Goal: Check status: Check status

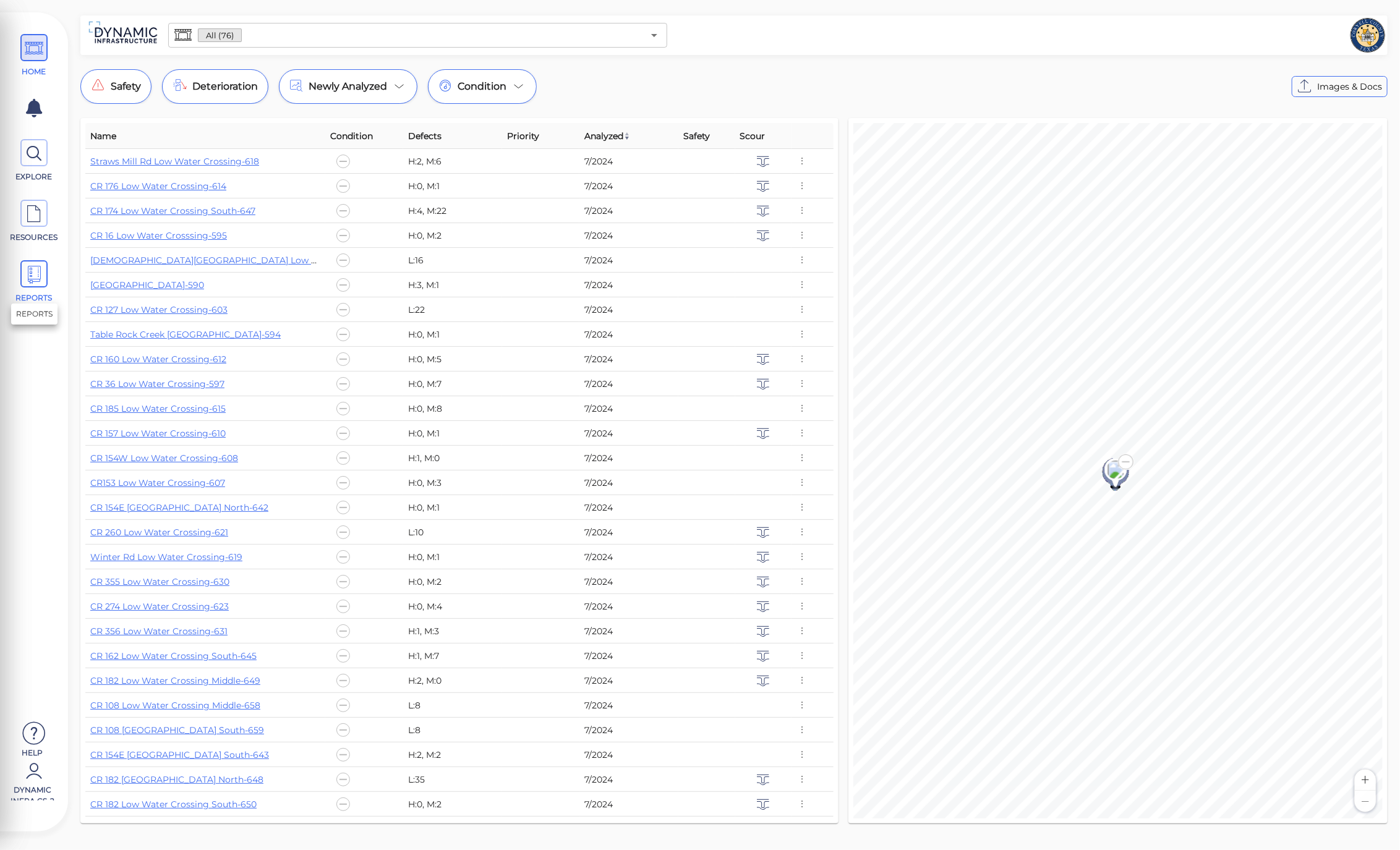
click at [26, 275] on icon at bounding box center [34, 275] width 18 height 28
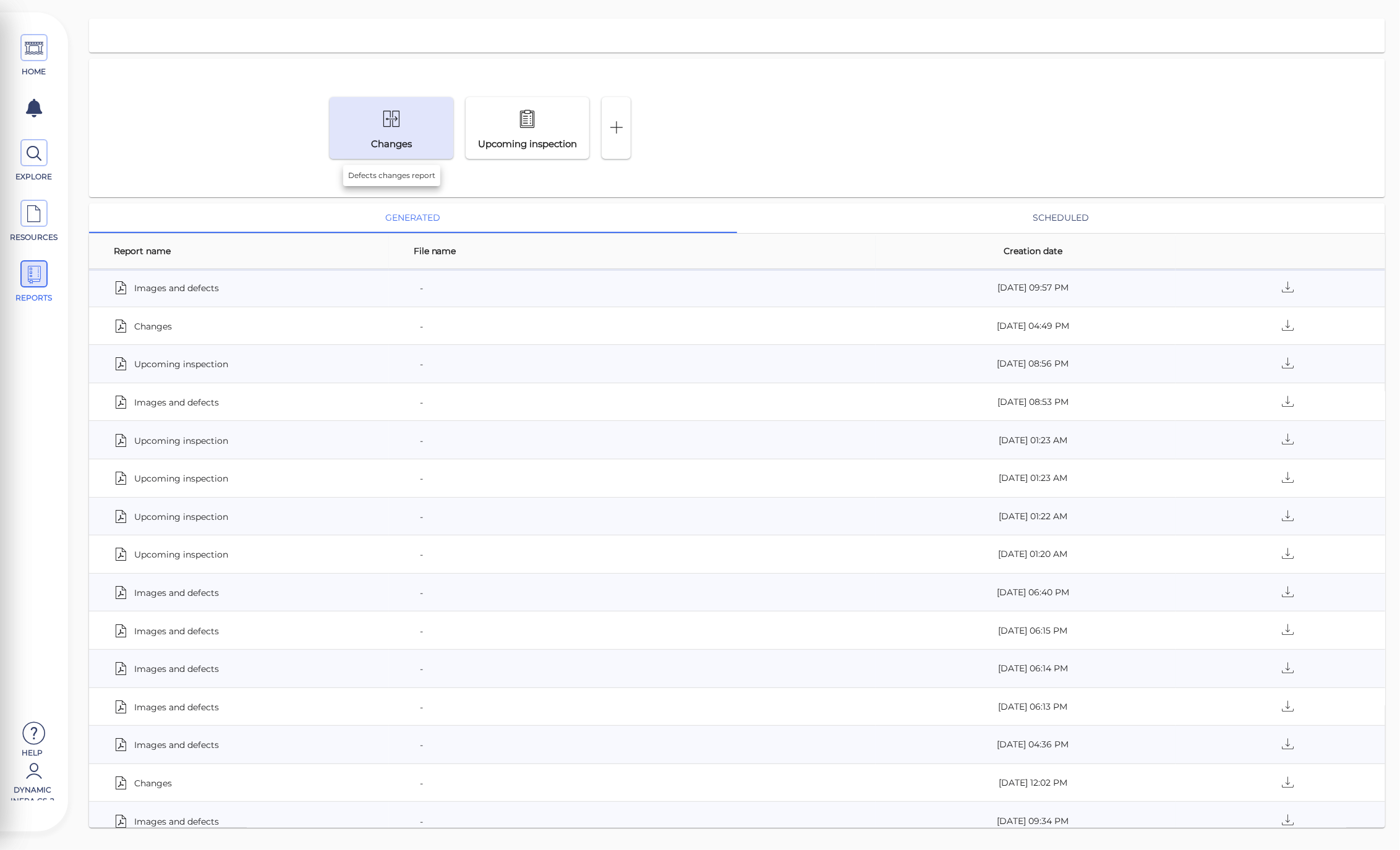
click at [432, 138] on div "Changes" at bounding box center [391, 128] width 124 height 62
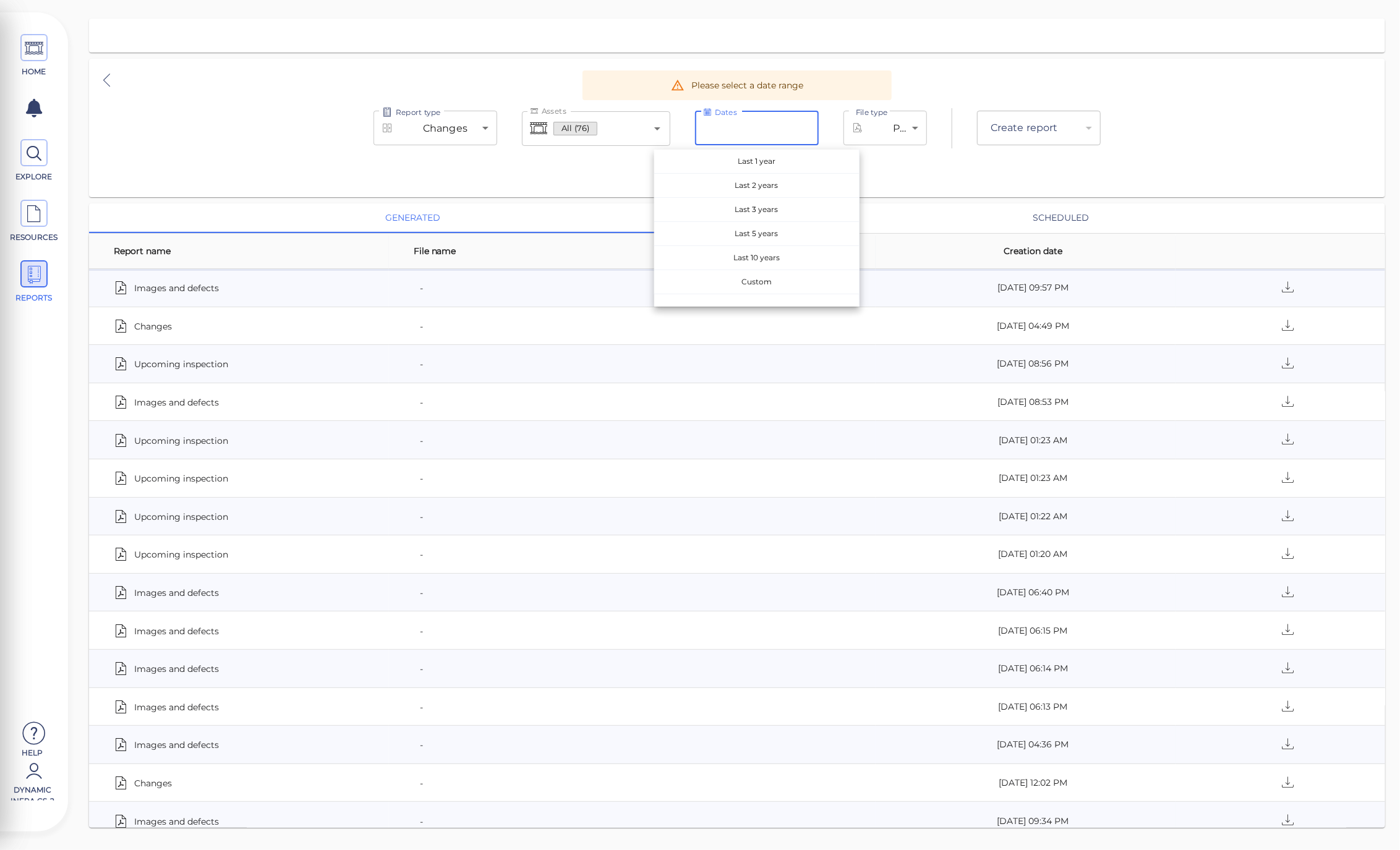
click at [779, 131] on input "Dates" at bounding box center [756, 128] width 124 height 35
click at [788, 236] on span "Last 5 years" at bounding box center [756, 234] width 205 height 24
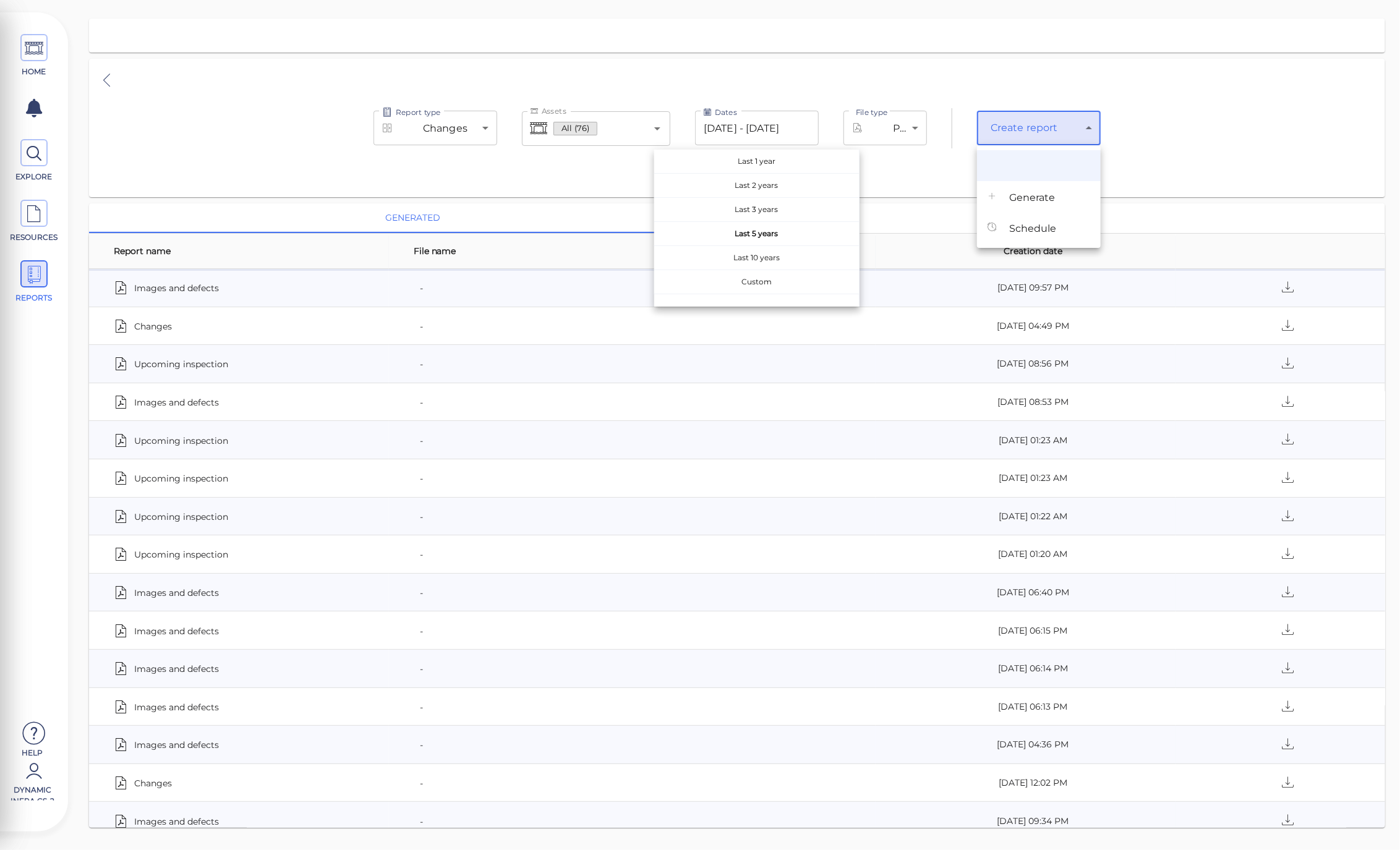
click at [1006, 0] on body "This app is not optimized for mobile screens. Please access using a desktop or …" at bounding box center [700, 0] width 1400 height 0
click at [1052, 196] on span "Generate" at bounding box center [1031, 197] width 46 height 15
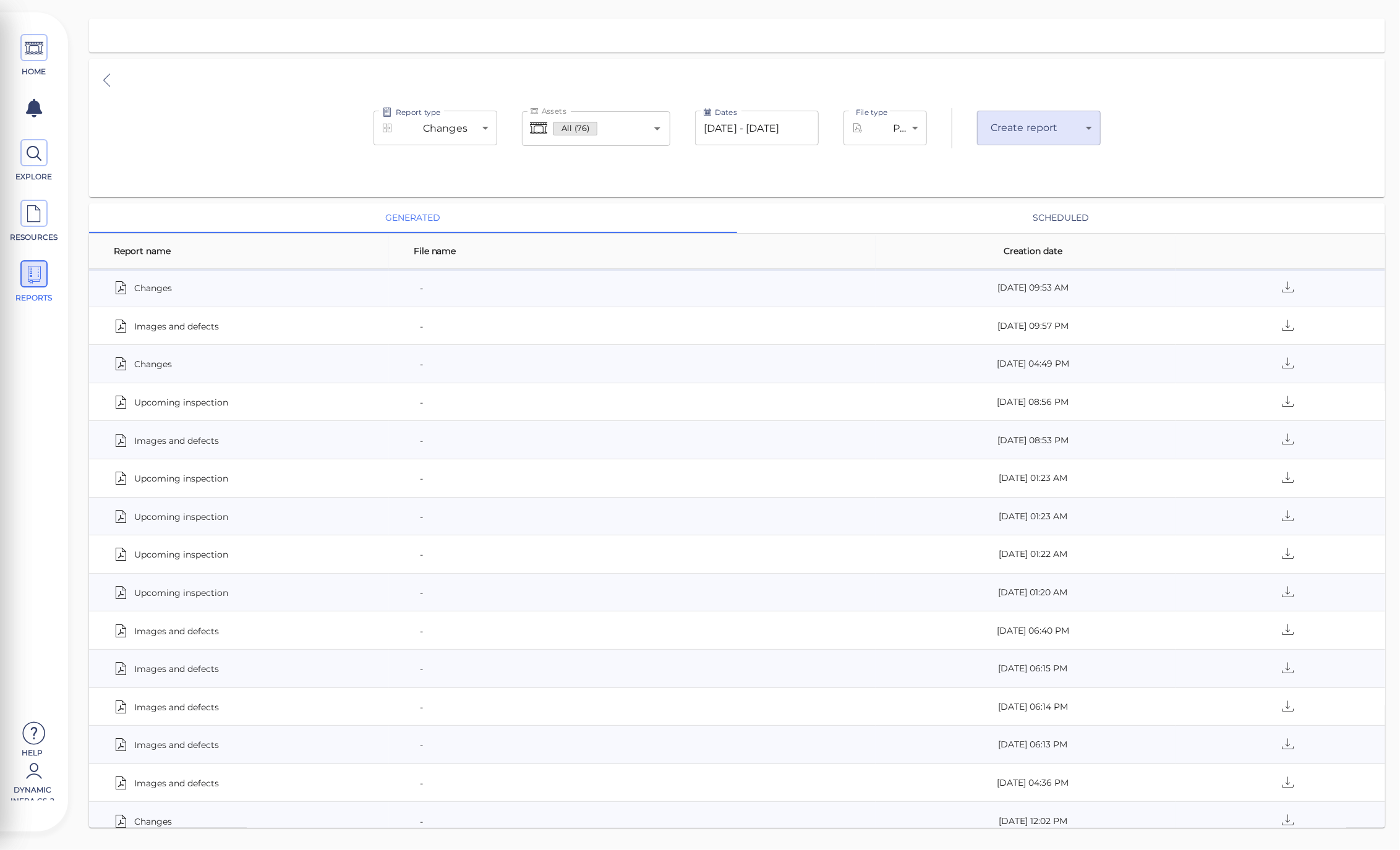
click at [602, 258] on th "File name" at bounding box center [632, 251] width 487 height 35
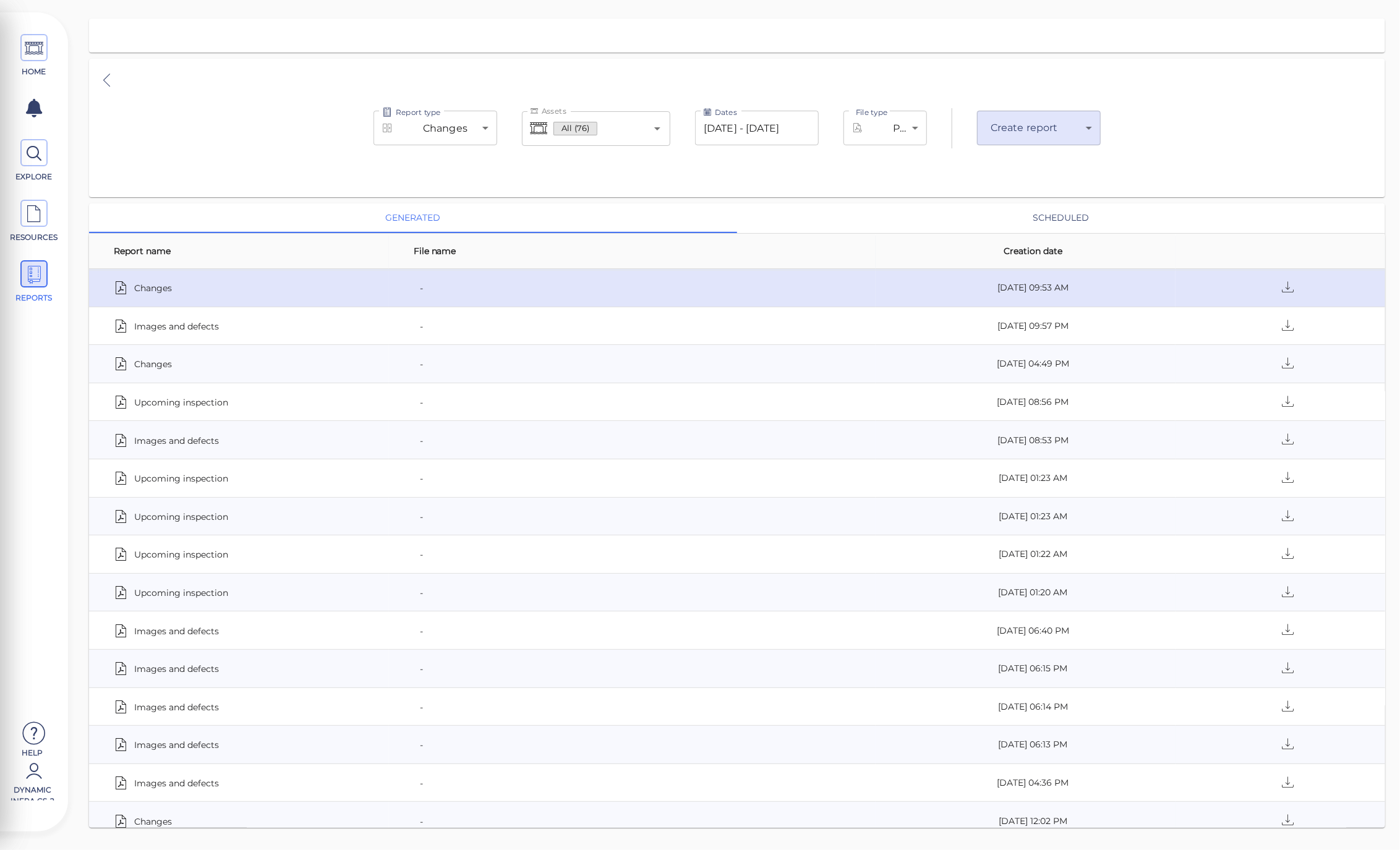
click at [438, 290] on div "-" at bounding box center [639, 287] width 452 height 17
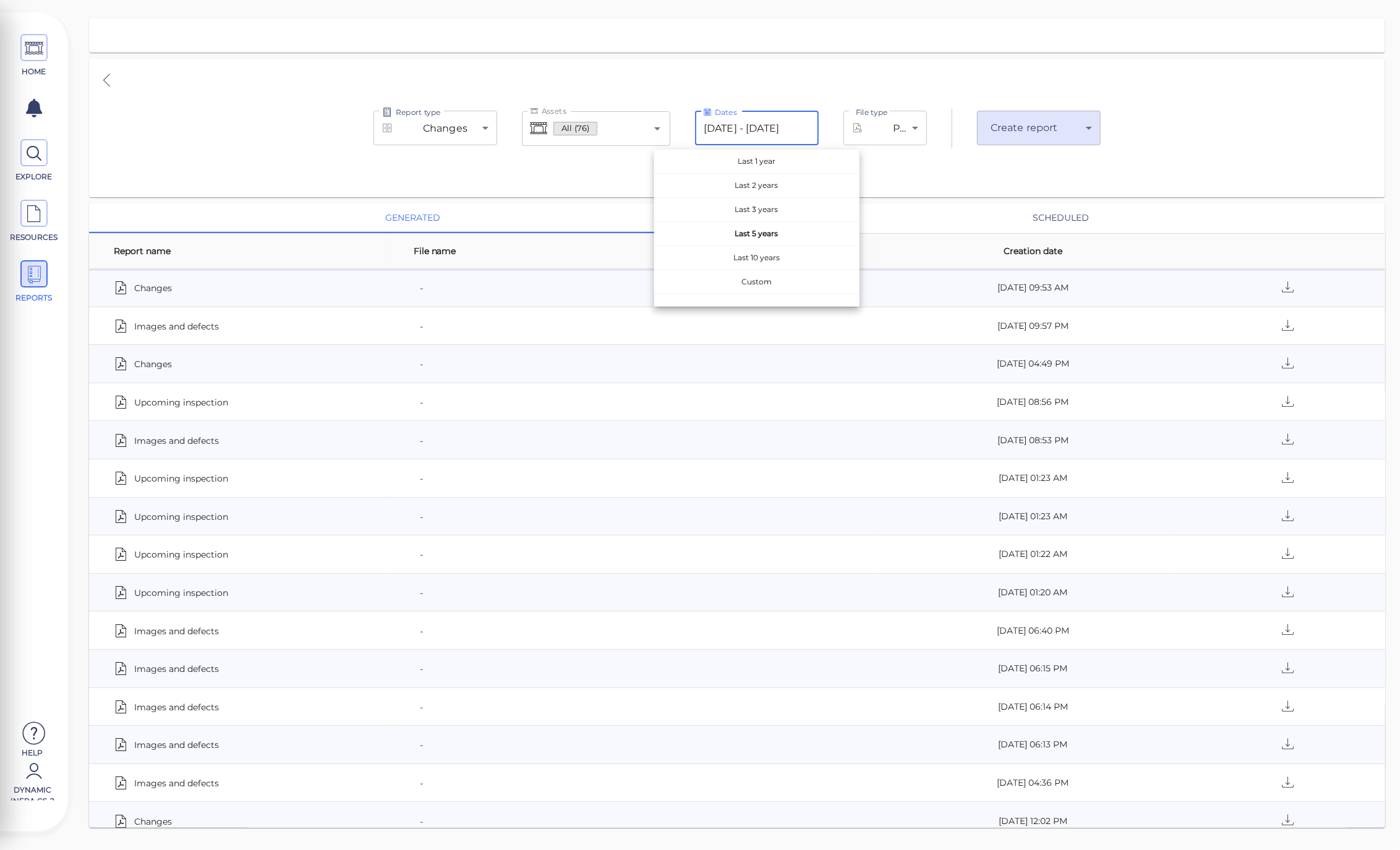
click at [793, 132] on input "[DATE] - [DATE]" at bounding box center [756, 128] width 124 height 35
click at [794, 167] on span "Last 1 year" at bounding box center [756, 161] width 205 height 24
click at [772, 172] on span "Last 1 year" at bounding box center [756, 161] width 205 height 24
click at [774, 176] on span "Last 2 years" at bounding box center [756, 186] width 205 height 24
type input "[DATE] - [DATE]"
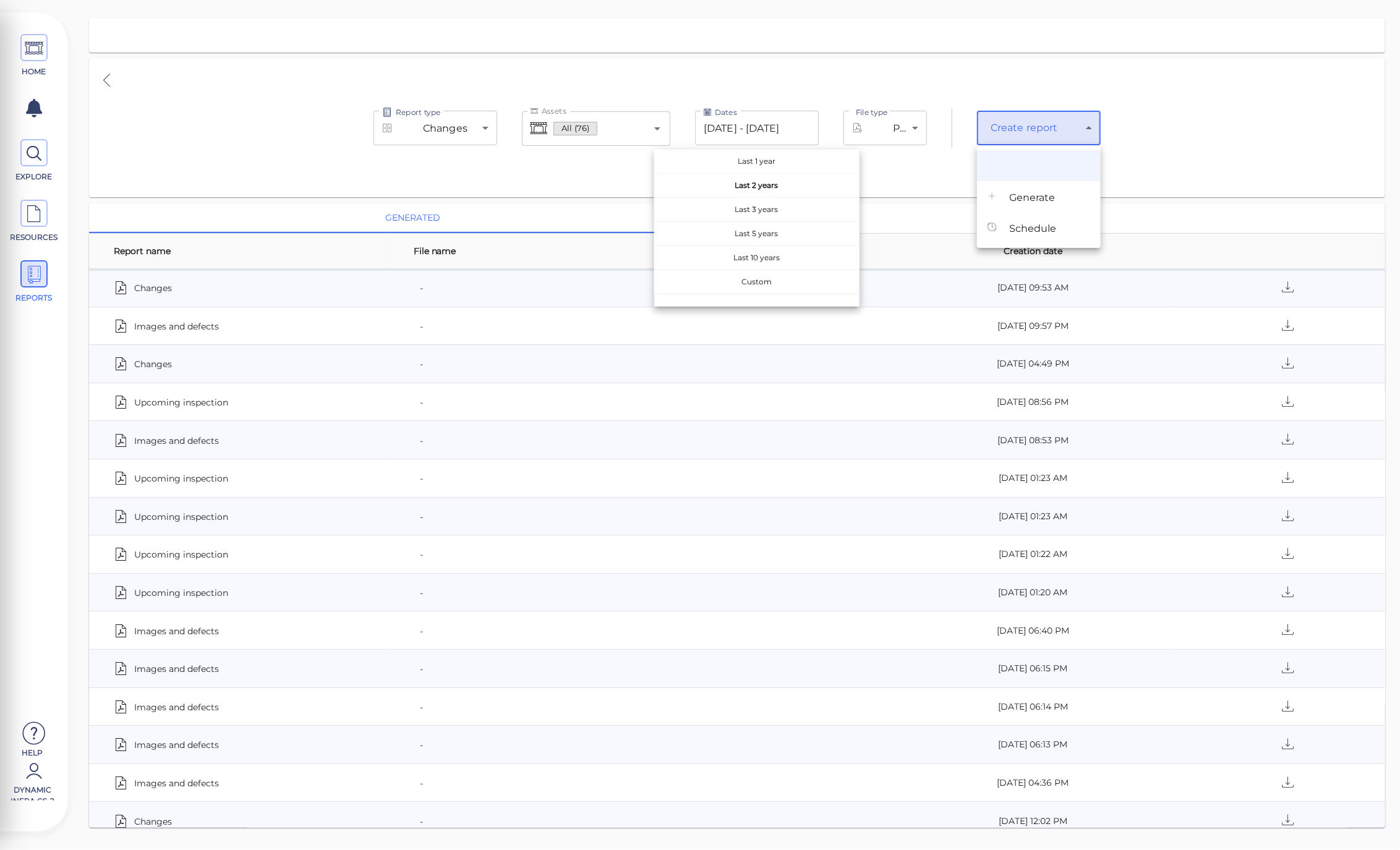
click at [1042, 0] on body "This app is not optimized for mobile screens. Please access using a desktop or …" at bounding box center [700, 0] width 1400 height 0
click at [1046, 200] on span "Generate" at bounding box center [1031, 197] width 46 height 15
